Goal: Information Seeking & Learning: Learn about a topic

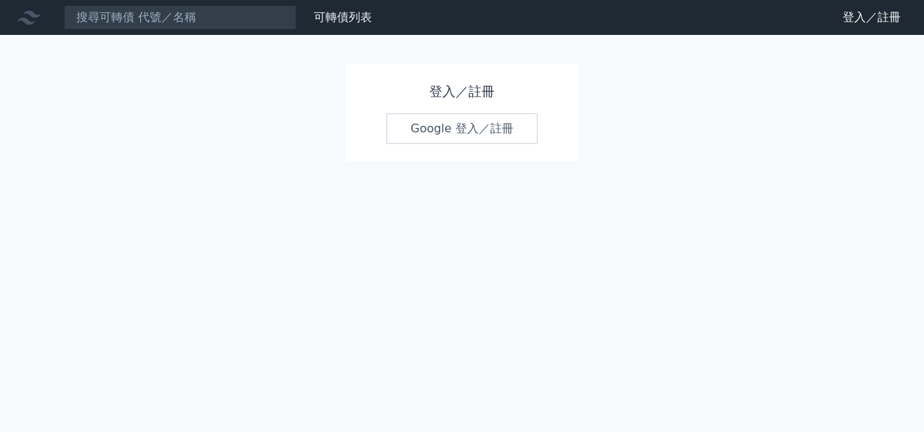
click at [443, 131] on link "Google 登入／註冊" at bounding box center [462, 128] width 151 height 31
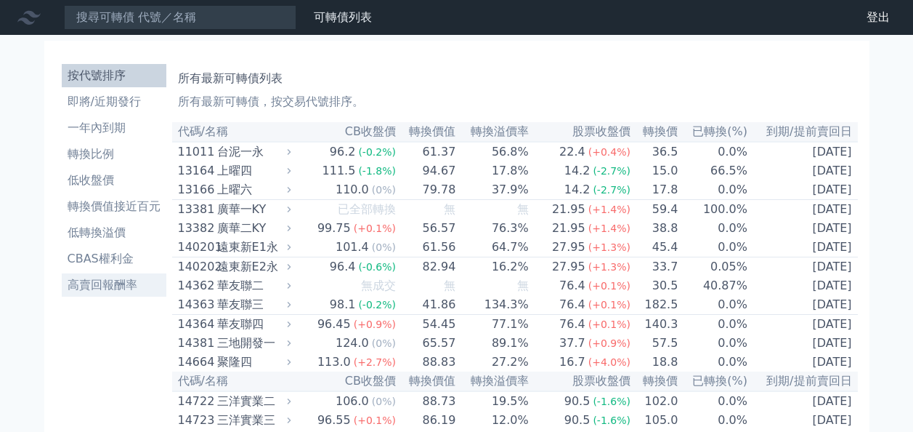
click at [94, 285] on li "高賣回報酬率" at bounding box center [114, 284] width 105 height 17
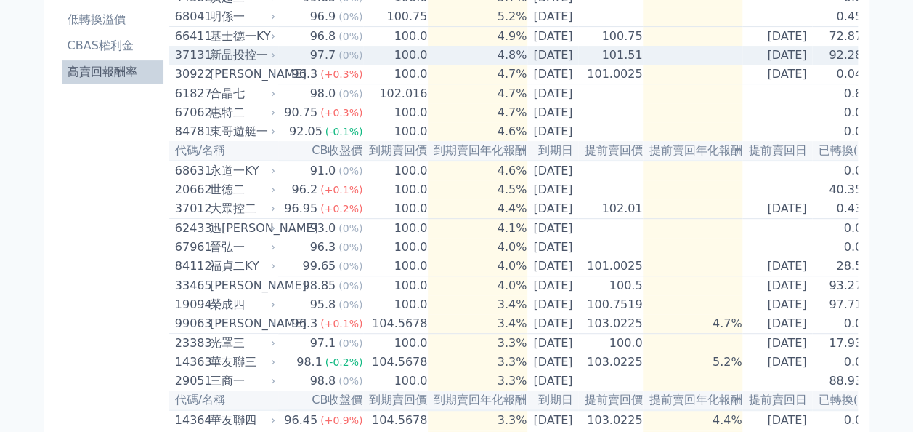
scroll to position [232, 0]
